Goal: Task Accomplishment & Management: Use online tool/utility

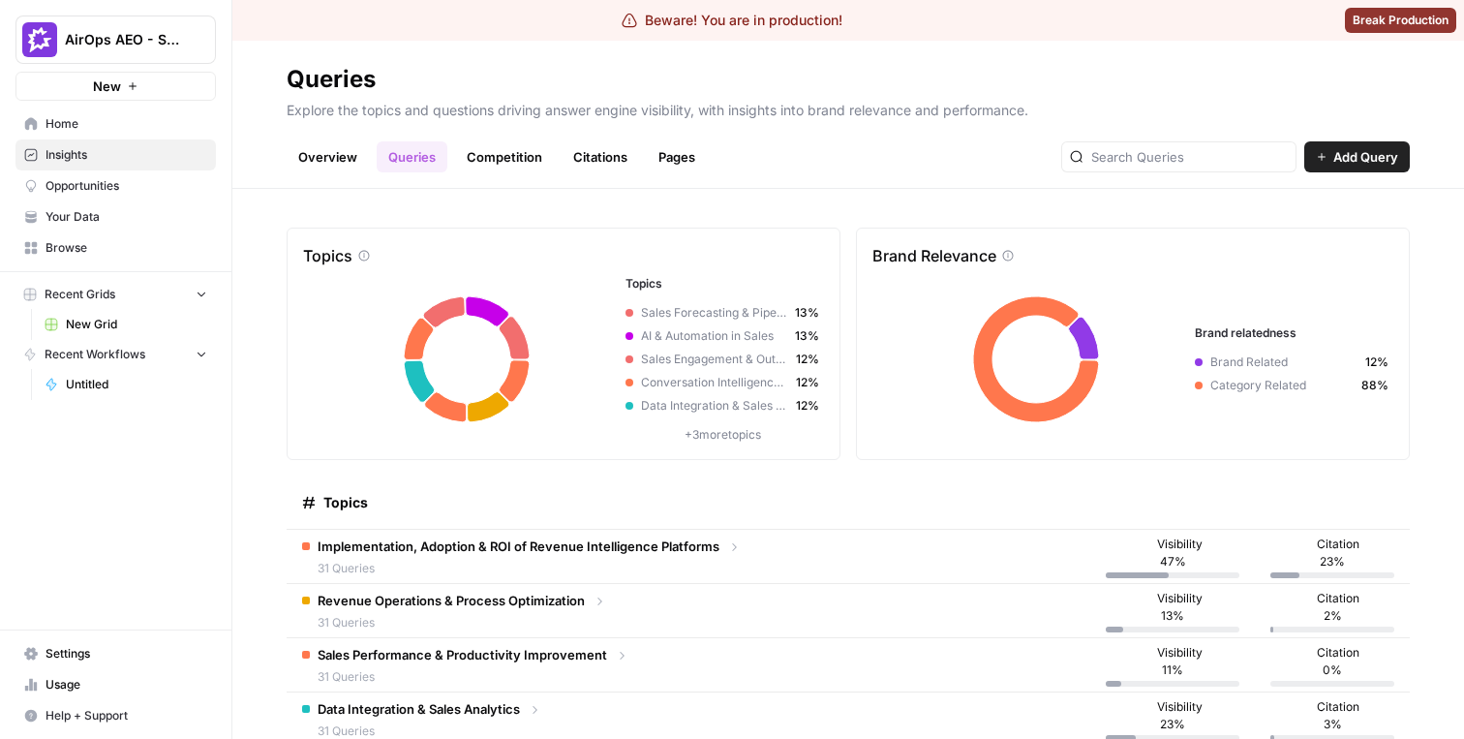
scroll to position [232, 0]
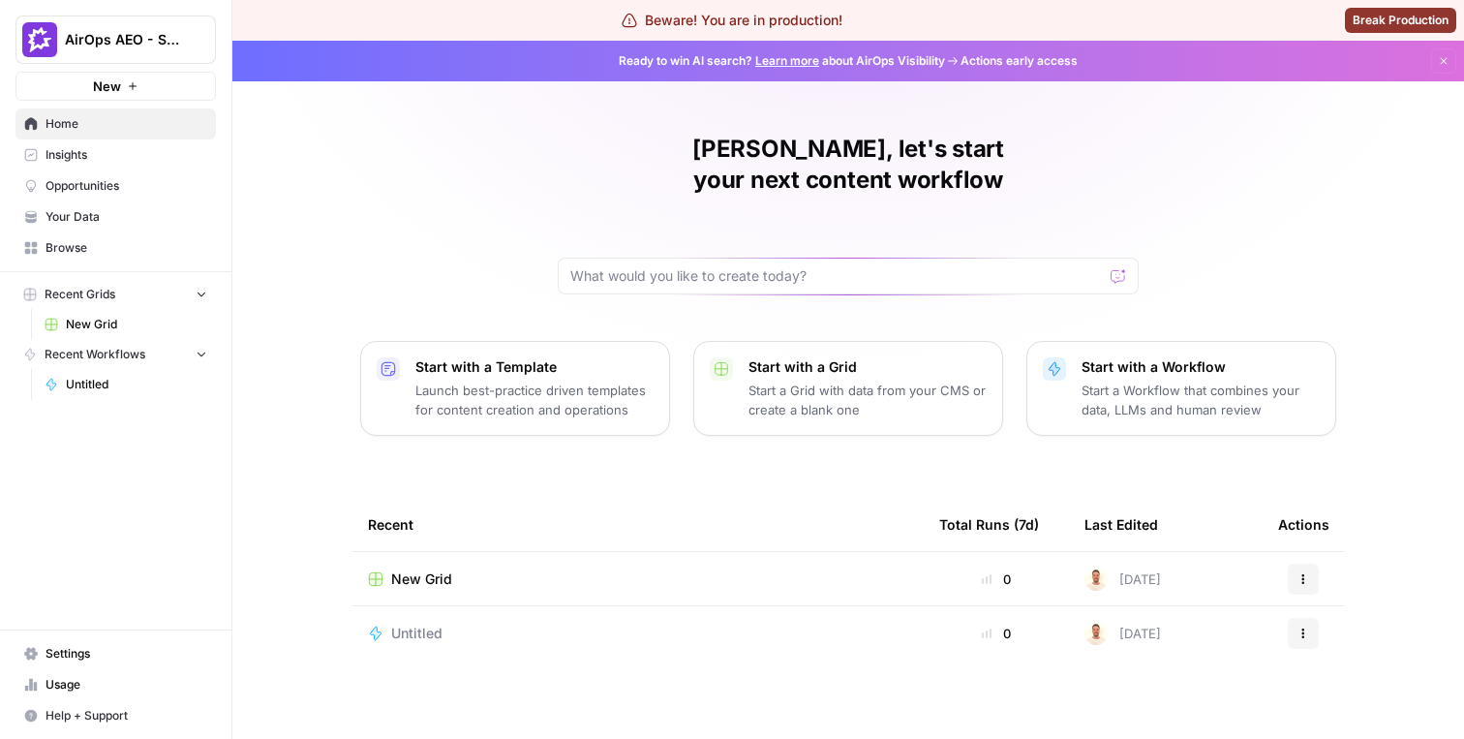
click at [184, 33] on div "AirOps AEO - Single Brand (Gong)" at bounding box center [137, 39] width 144 height 19
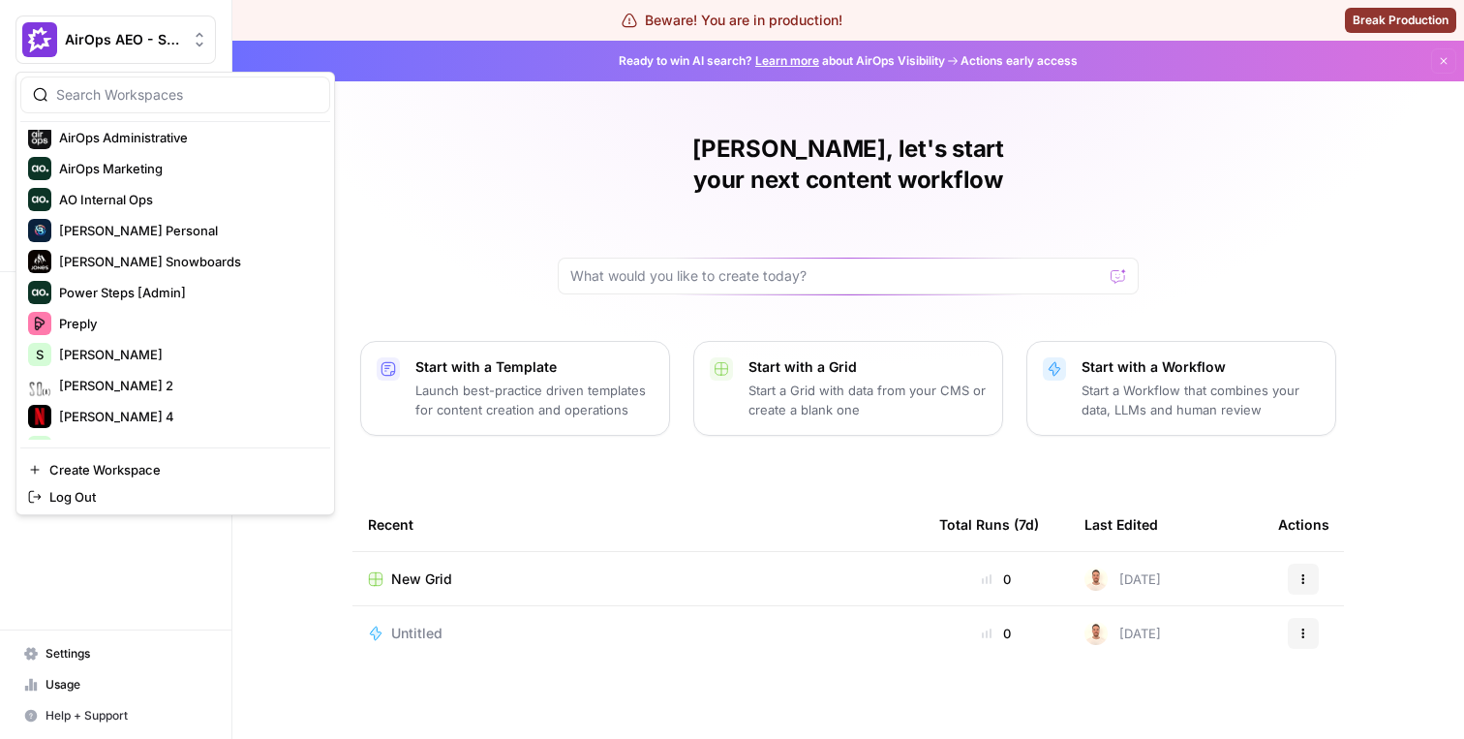
scroll to position [164, 0]
click at [133, 344] on span "[PERSON_NAME]" at bounding box center [187, 353] width 256 height 19
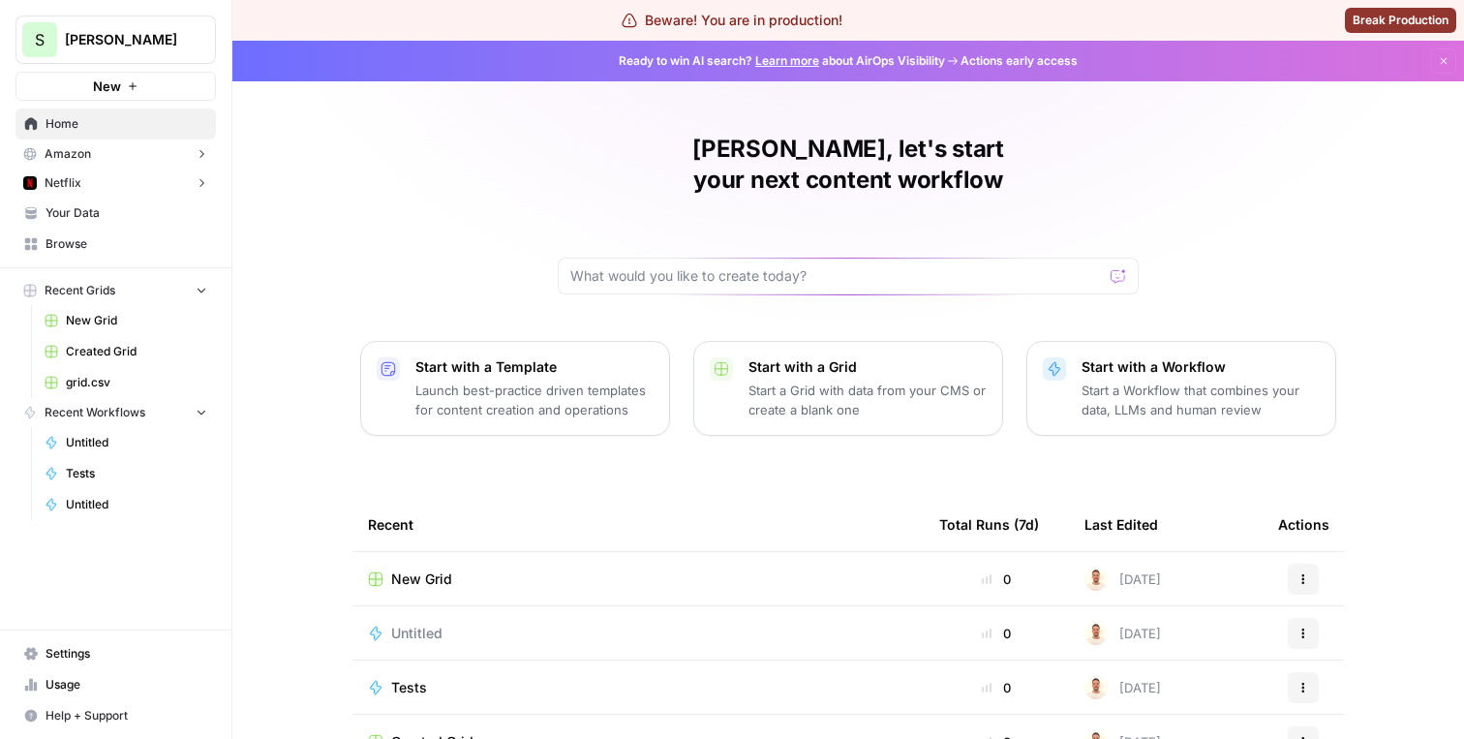
click at [103, 466] on span "Tests" at bounding box center [136, 473] width 141 height 17
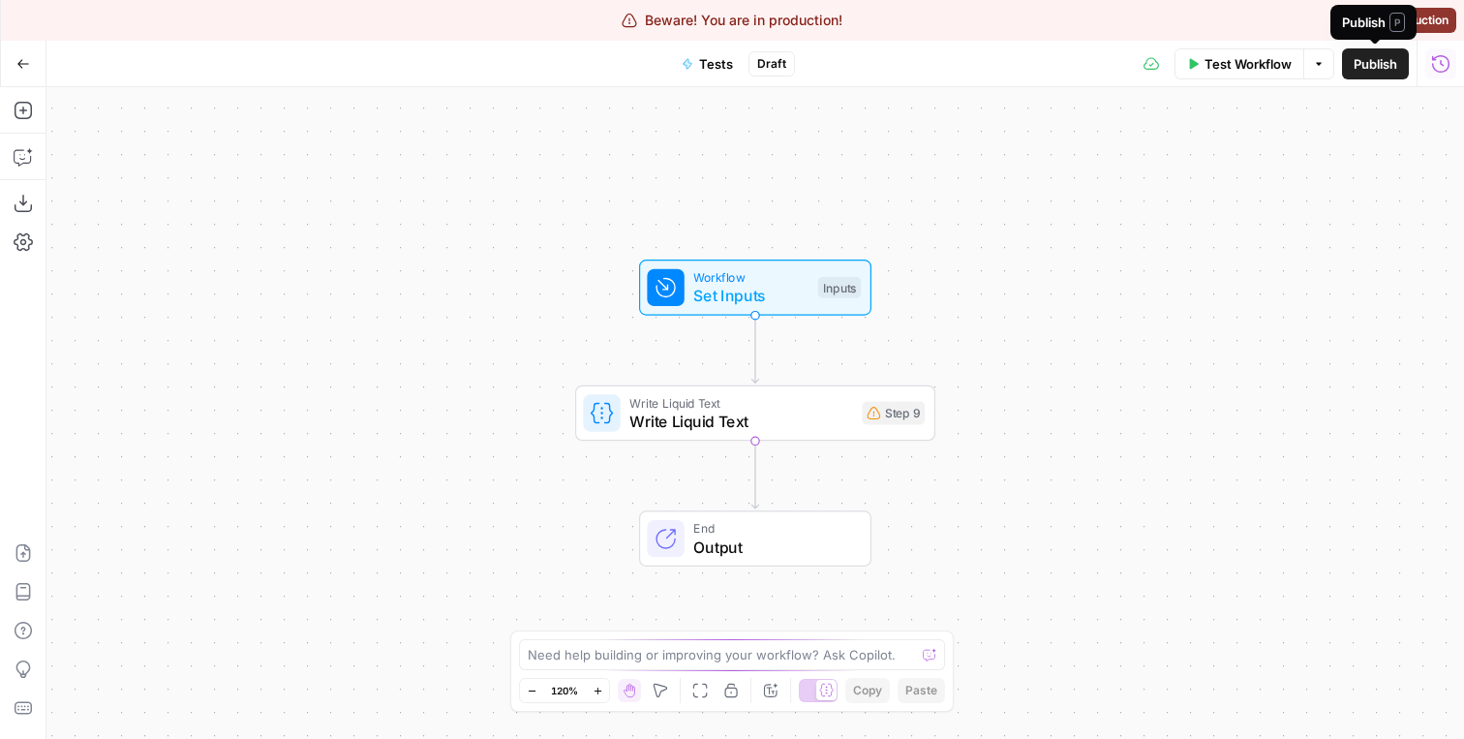
click at [1437, 60] on icon "button" at bounding box center [1440, 63] width 19 height 19
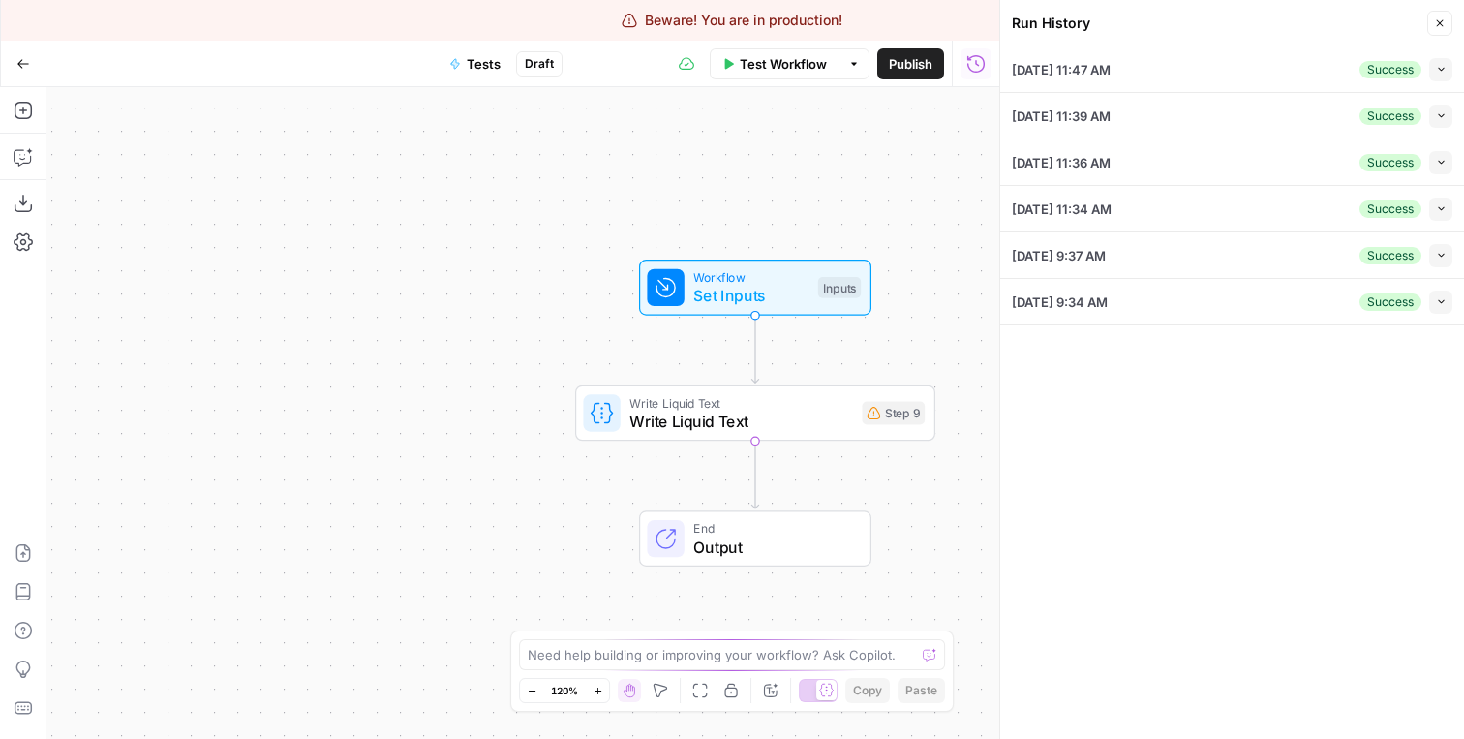
click at [1266, 82] on div "[DATE] 11:47 AM Success Collapse" at bounding box center [1232, 69] width 440 height 46
click at [1438, 72] on icon "button" at bounding box center [1441, 69] width 11 height 11
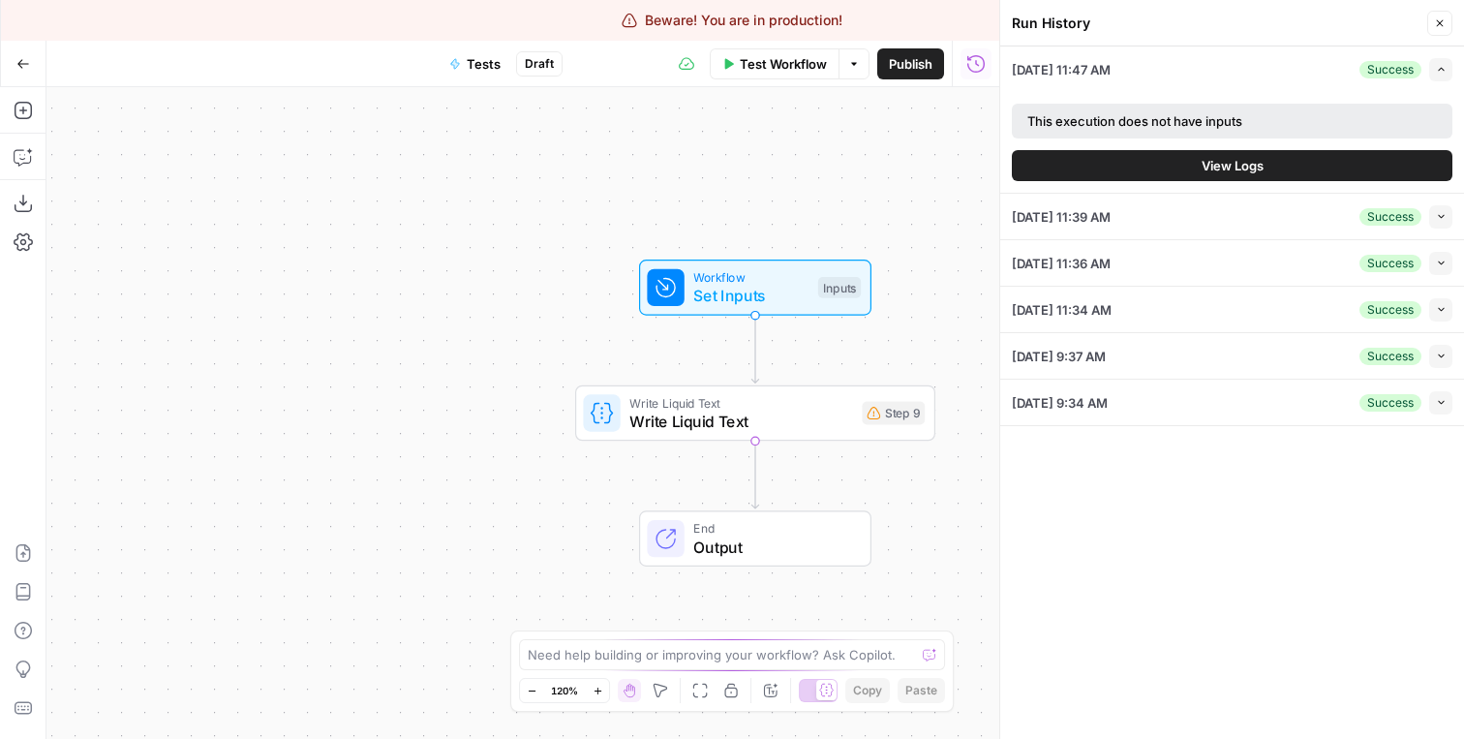
click at [1197, 158] on button "View Logs" at bounding box center [1232, 165] width 440 height 31
